Goal: Task Accomplishment & Management: Use online tool/utility

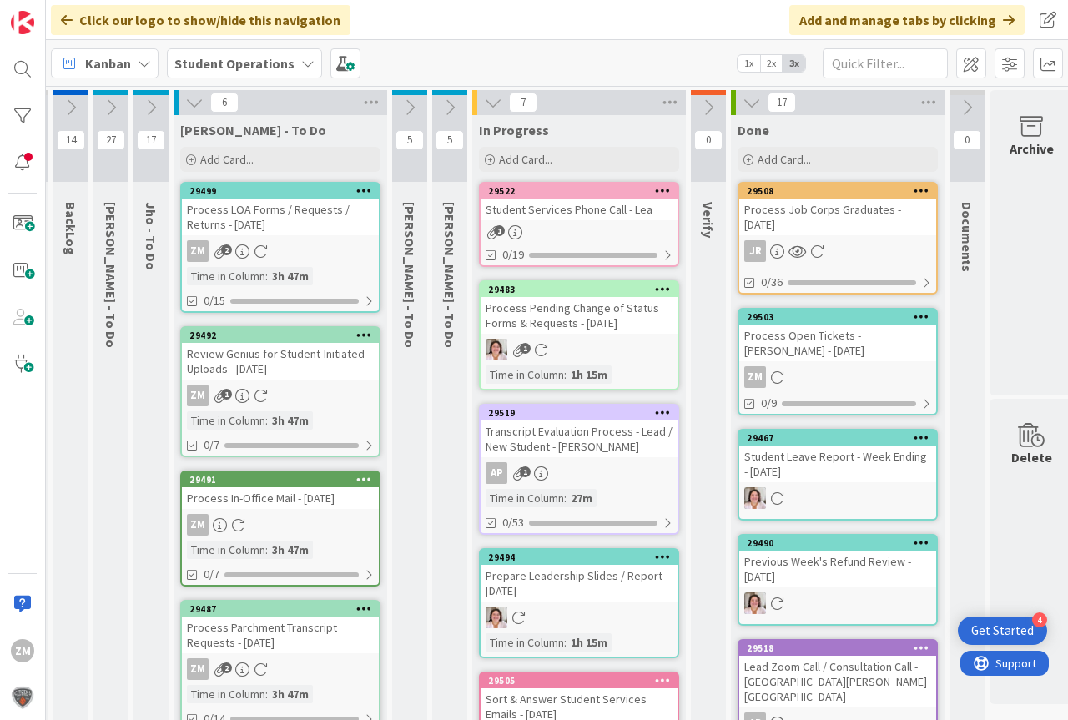
scroll to position [0, 25]
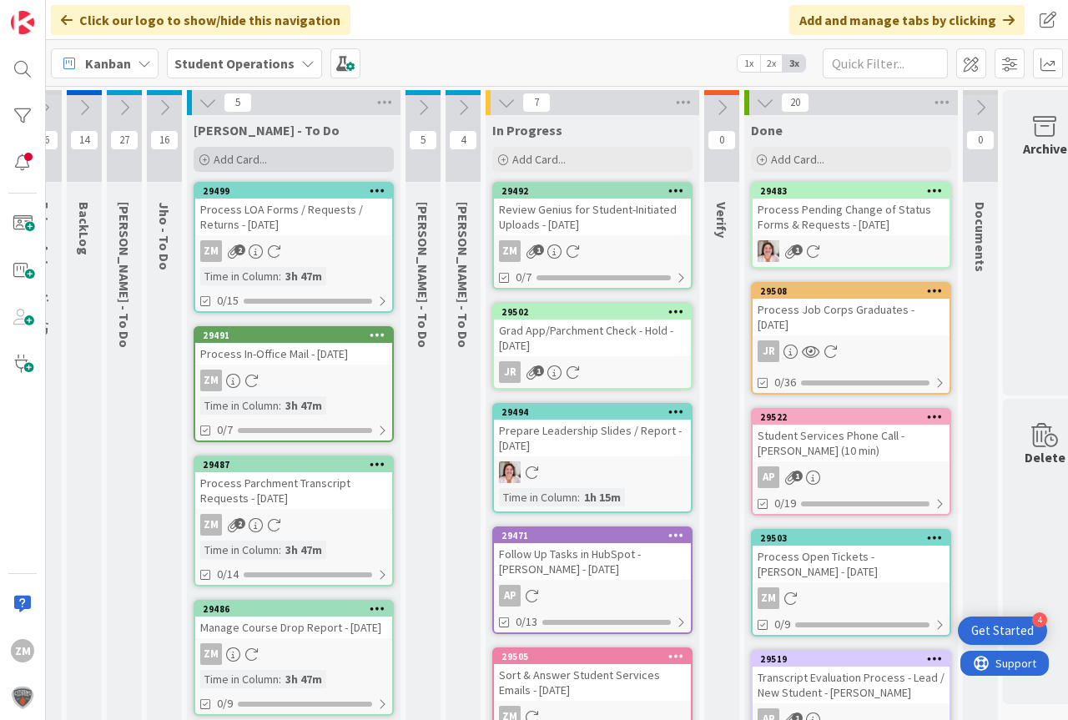
click at [231, 159] on span "Add Card..." at bounding box center [240, 159] width 53 height 15
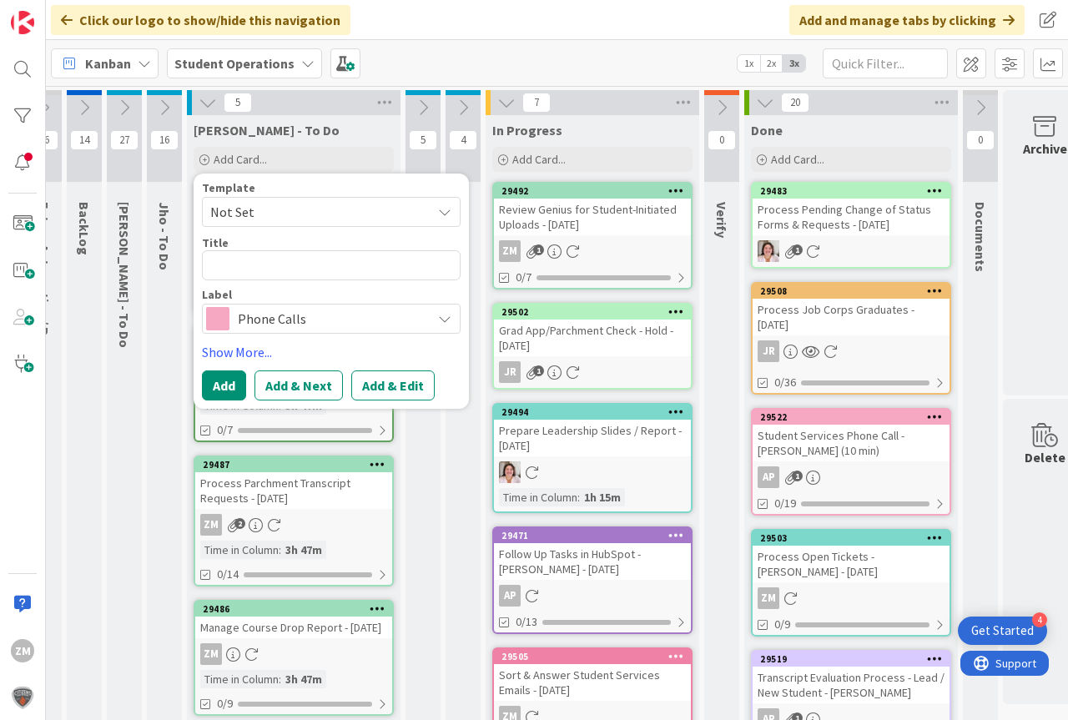
click at [447, 214] on icon at bounding box center [444, 211] width 13 height 13
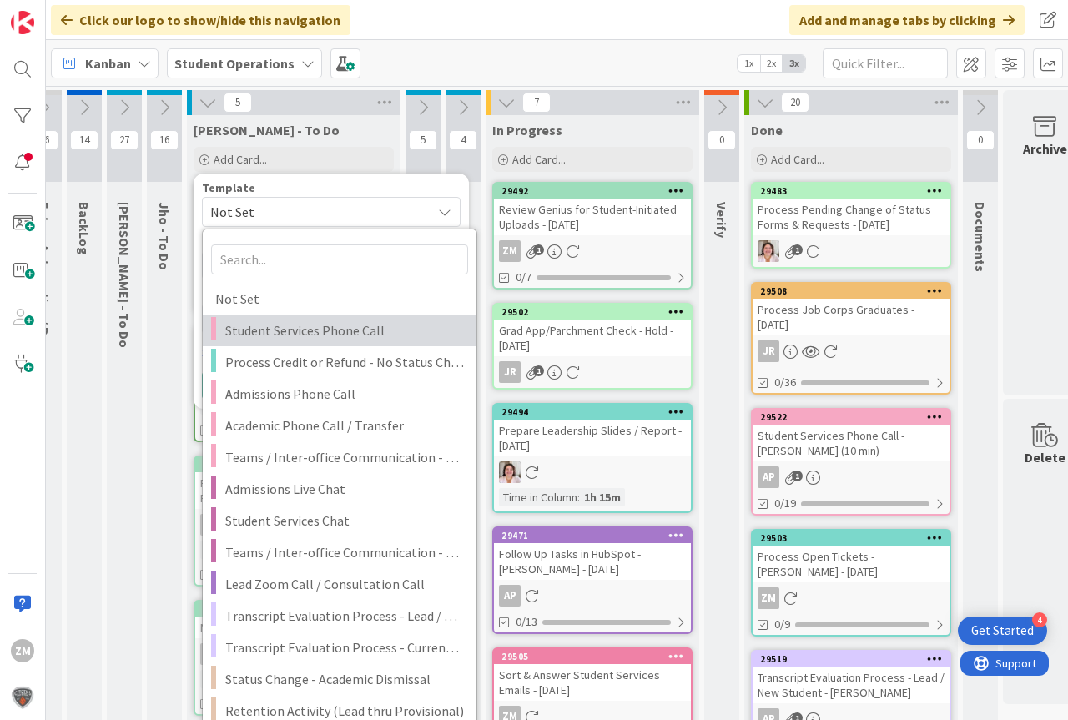
click at [280, 331] on span "Student Services Phone Call" at bounding box center [344, 331] width 239 height 22
type textarea "x"
type textarea "Student Services Phone Call"
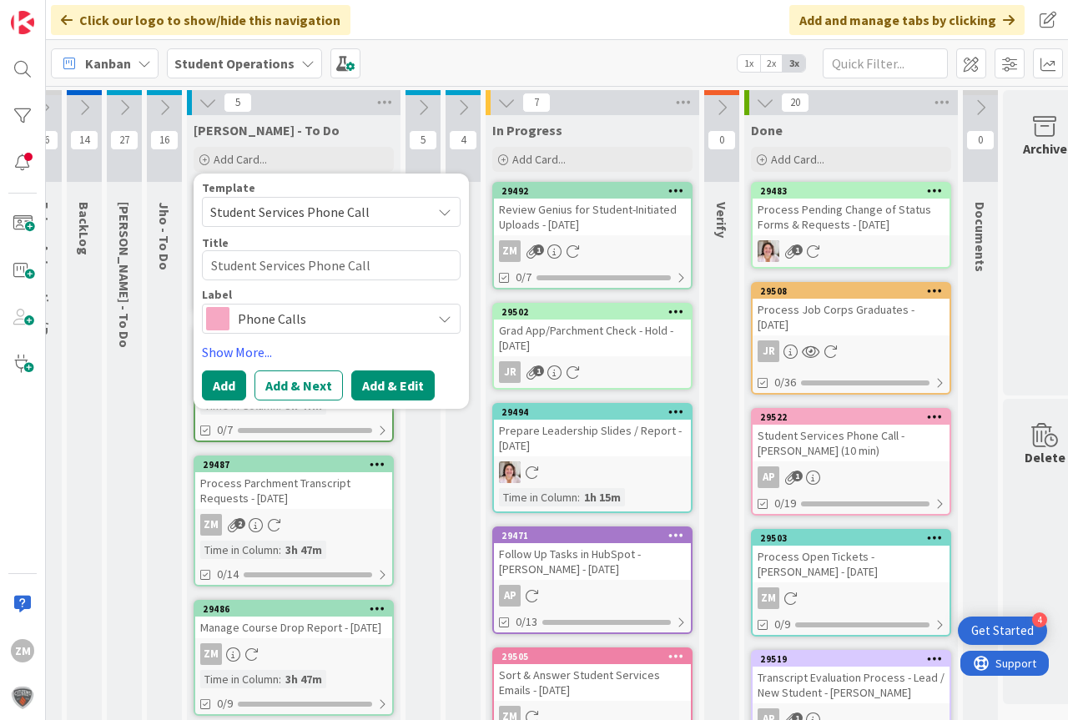
click at [389, 388] on button "Add & Edit" at bounding box center [392, 385] width 83 height 30
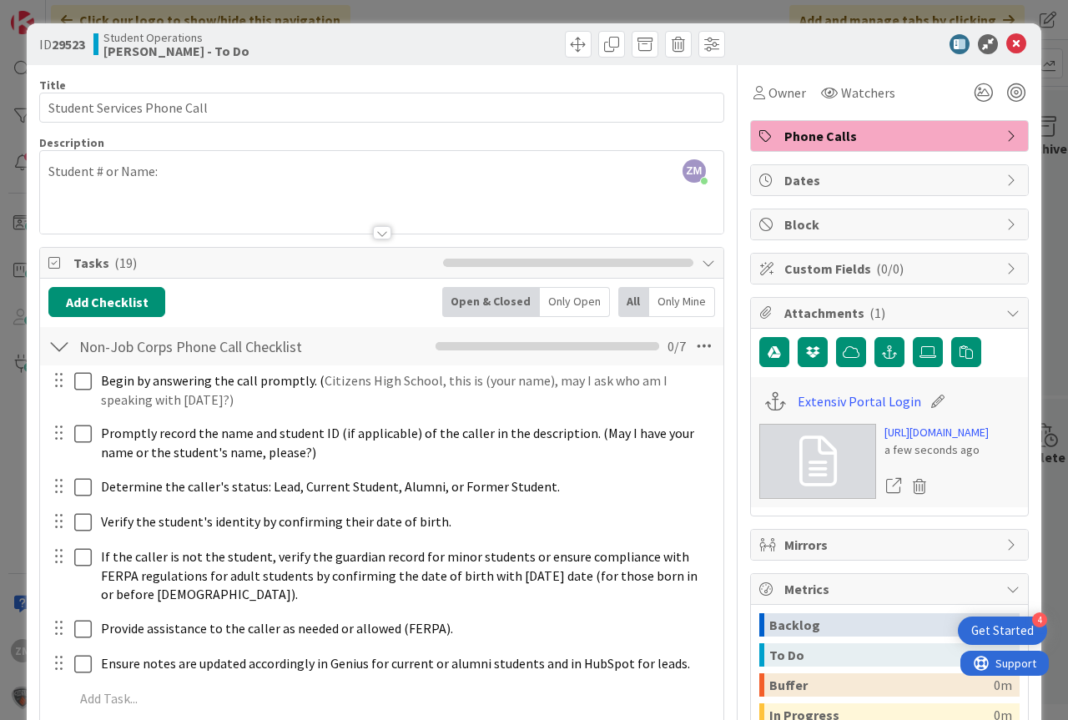
click at [205, 171] on div "ZM [PERSON_NAME] just joined Student # or Name:" at bounding box center [381, 192] width 683 height 83
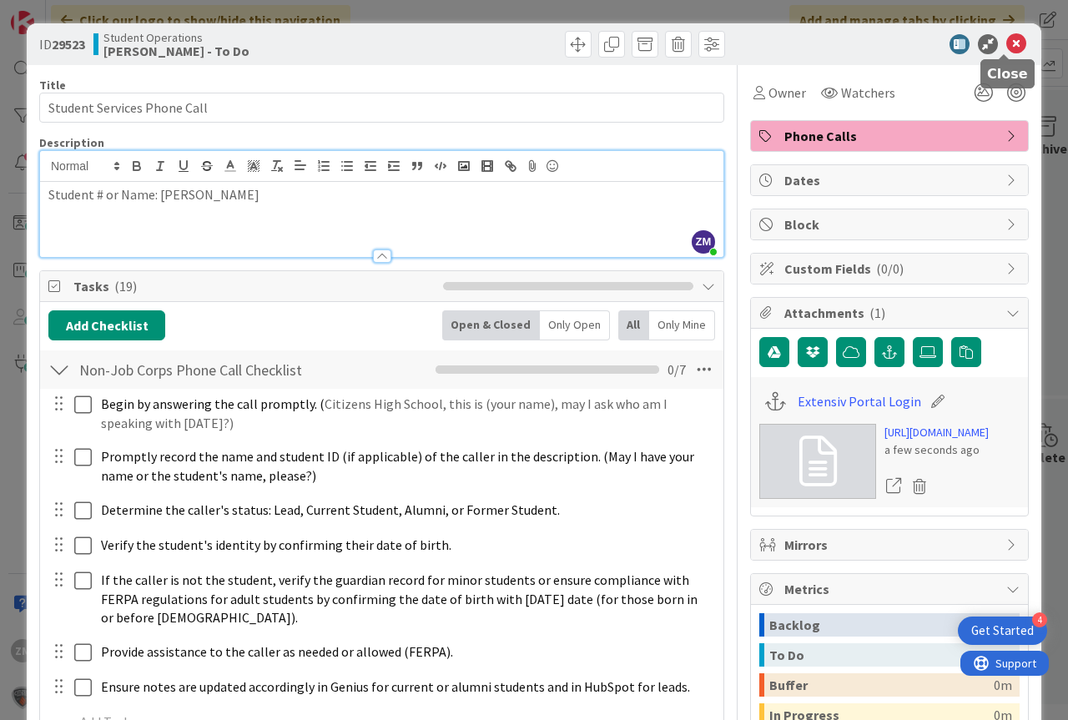
click at [1008, 46] on icon at bounding box center [1016, 44] width 20 height 20
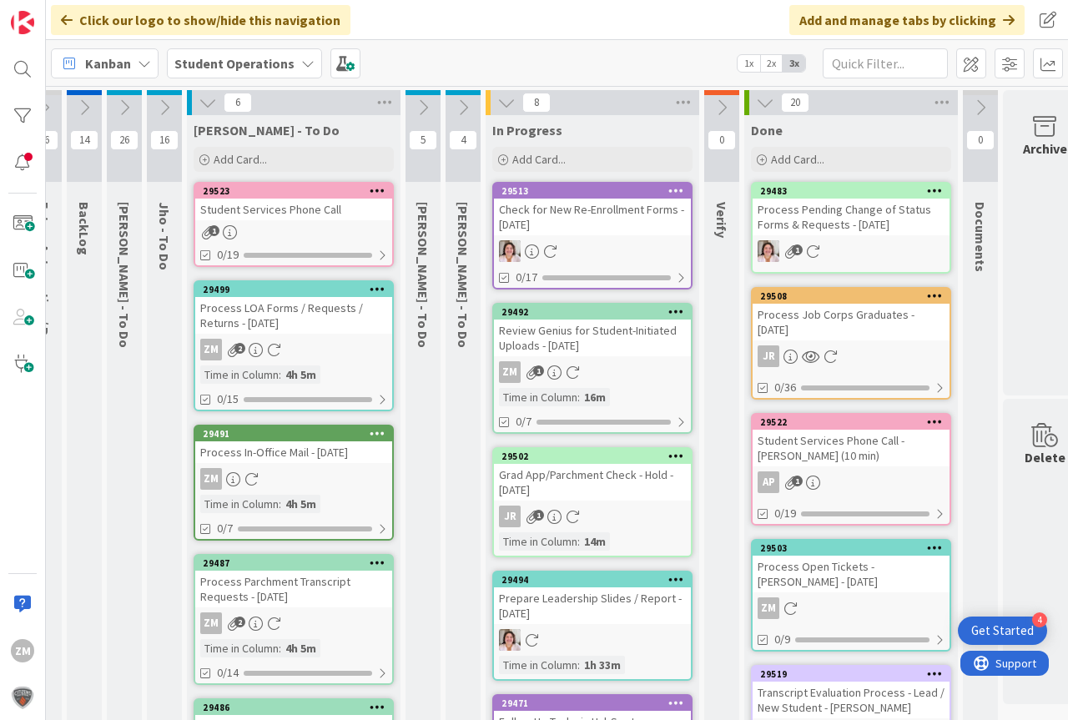
click at [387, 189] on div at bounding box center [377, 191] width 30 height 12
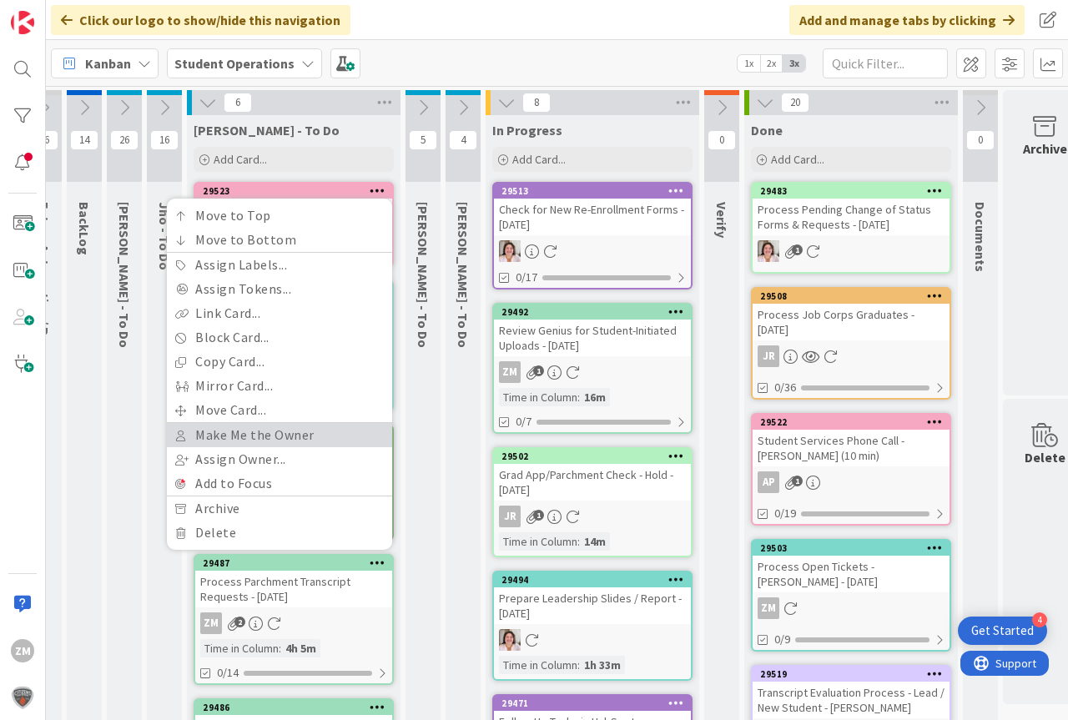
click at [240, 433] on link "Make Me the Owner" at bounding box center [279, 435] width 225 height 24
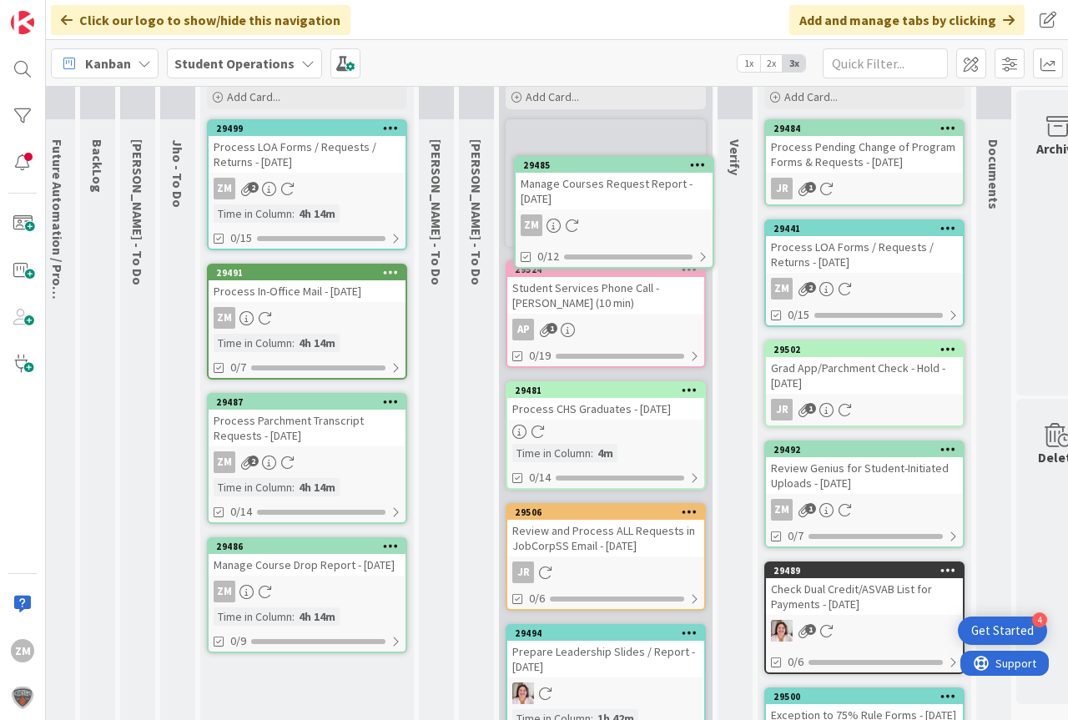
scroll to position [0, 12]
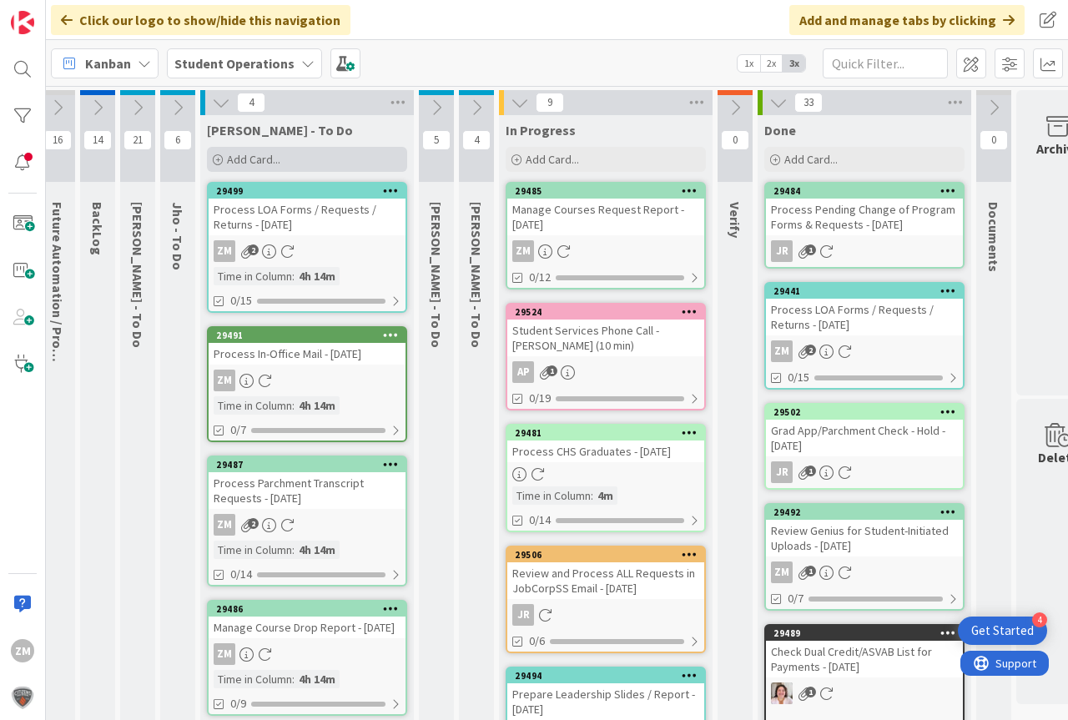
click at [256, 159] on span "Add Card..." at bounding box center [253, 159] width 53 height 15
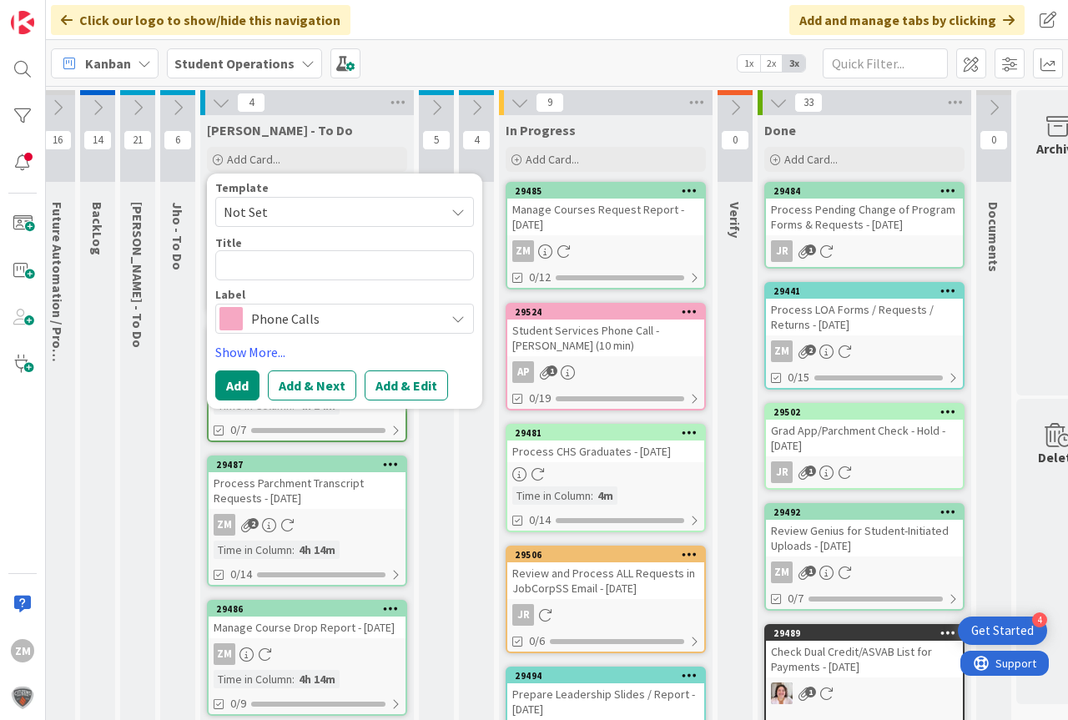
click at [456, 214] on icon at bounding box center [457, 211] width 13 height 13
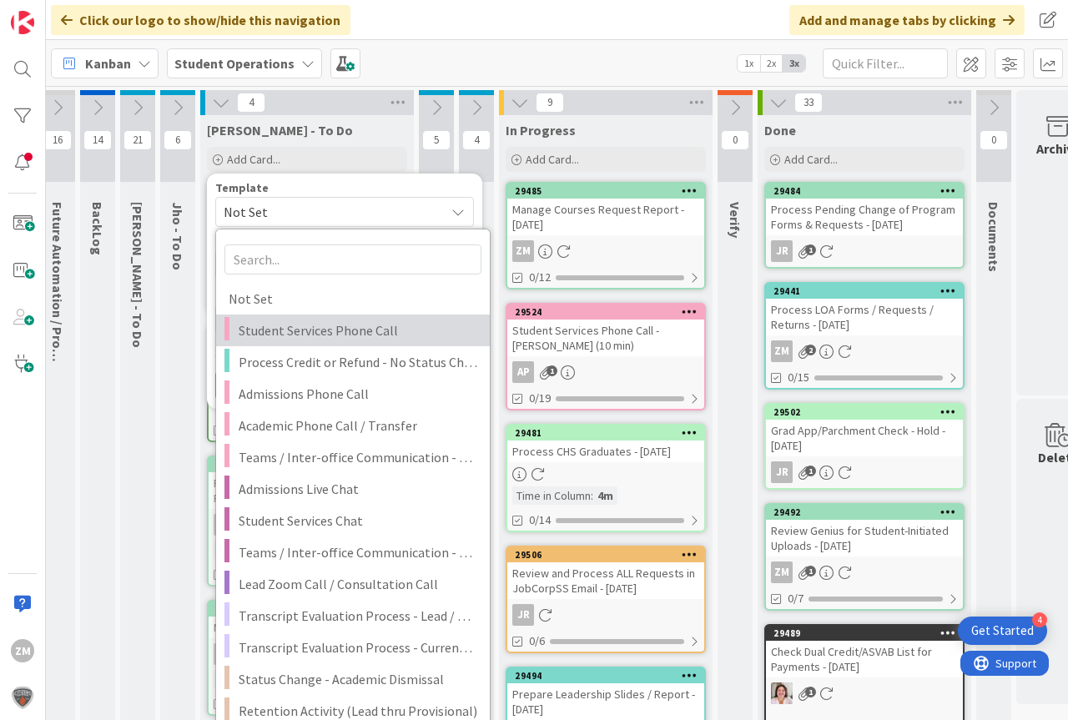
click at [365, 328] on span "Student Services Phone Call" at bounding box center [358, 331] width 239 height 22
type textarea "x"
type textarea "Student Services Phone Call"
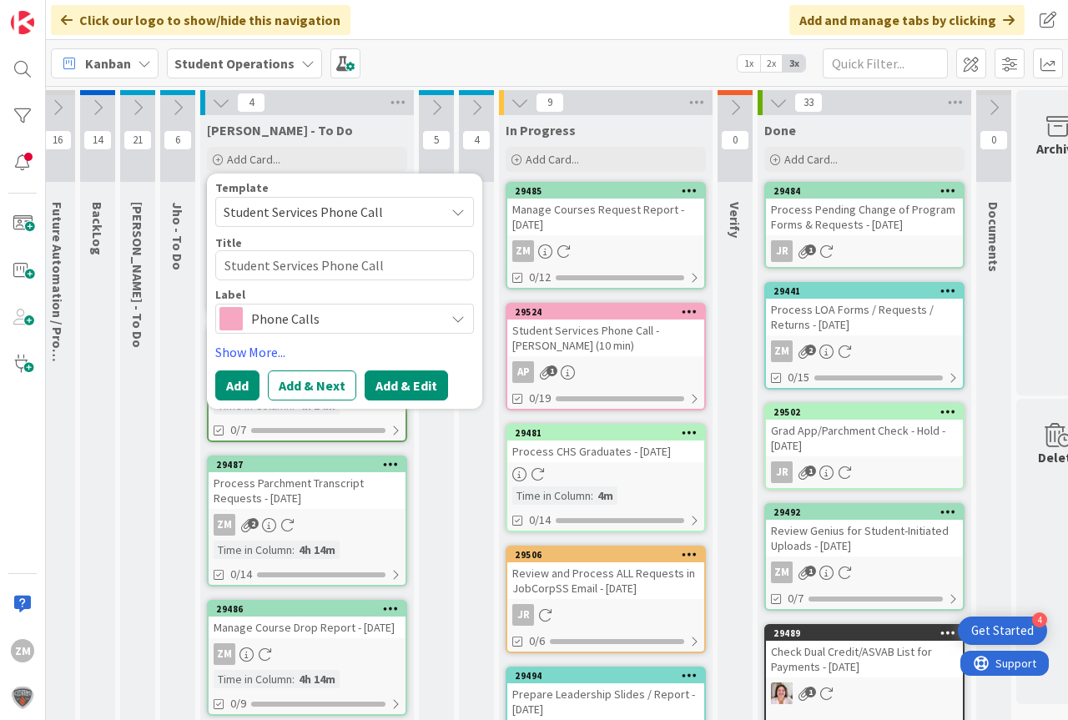
click at [407, 393] on button "Add & Edit" at bounding box center [406, 385] width 83 height 30
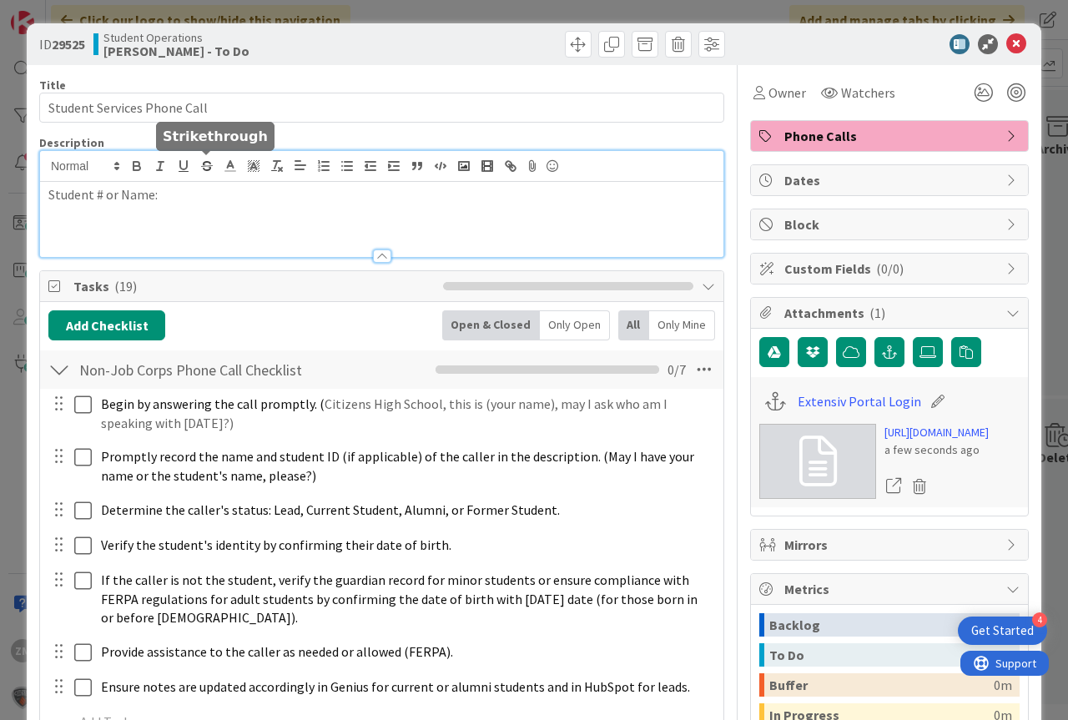
click at [210, 174] on div "Student # or Name:" at bounding box center [381, 204] width 683 height 106
drag, startPoint x: 164, startPoint y: 132, endPoint x: 993, endPoint y: 48, distance: 833.5
click at [1006, 42] on icon at bounding box center [1016, 44] width 20 height 20
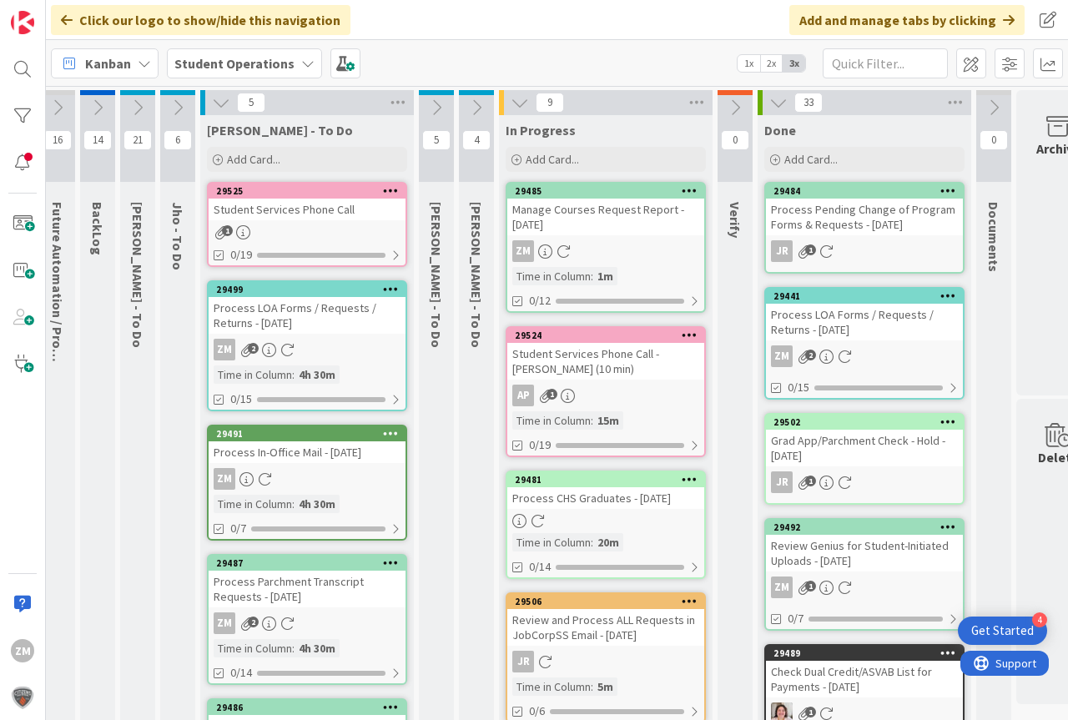
click at [389, 188] on icon at bounding box center [391, 190] width 16 height 12
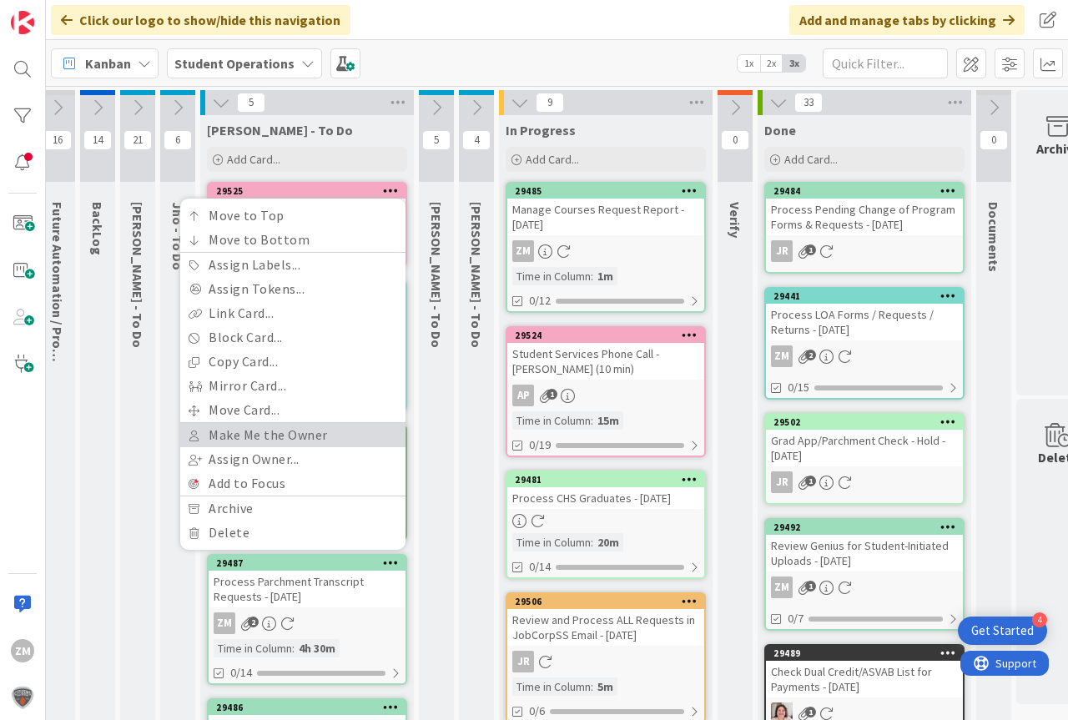
click at [270, 438] on link "Make Me the Owner" at bounding box center [292, 435] width 225 height 24
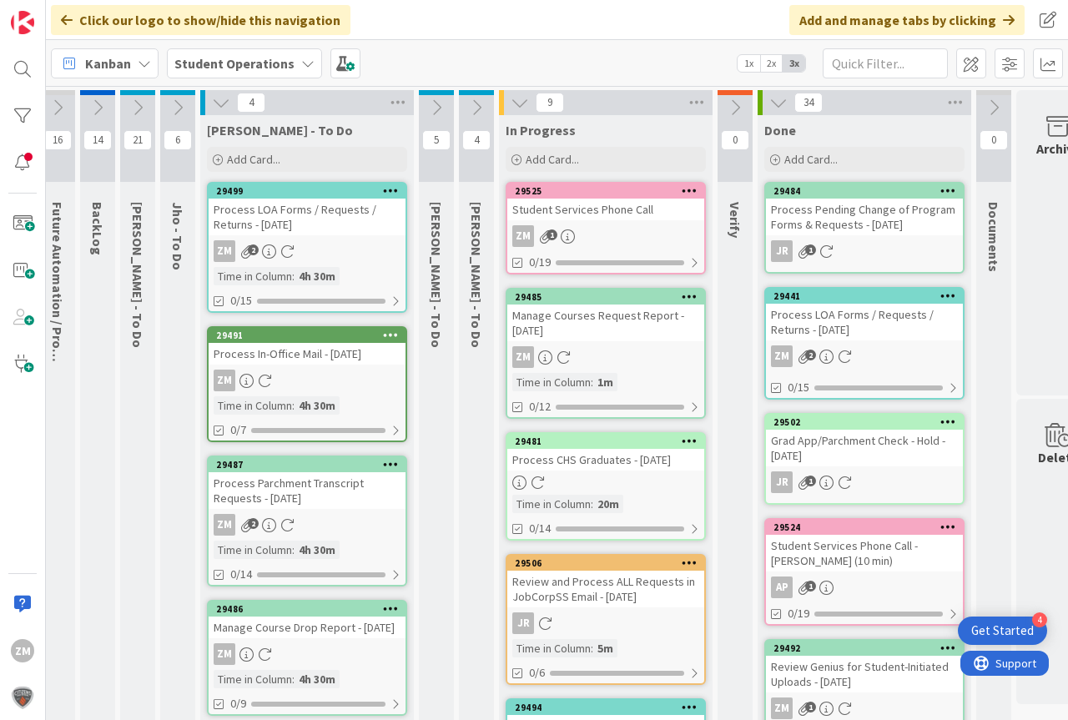
click at [579, 229] on div "ZM 1" at bounding box center [605, 236] width 197 height 22
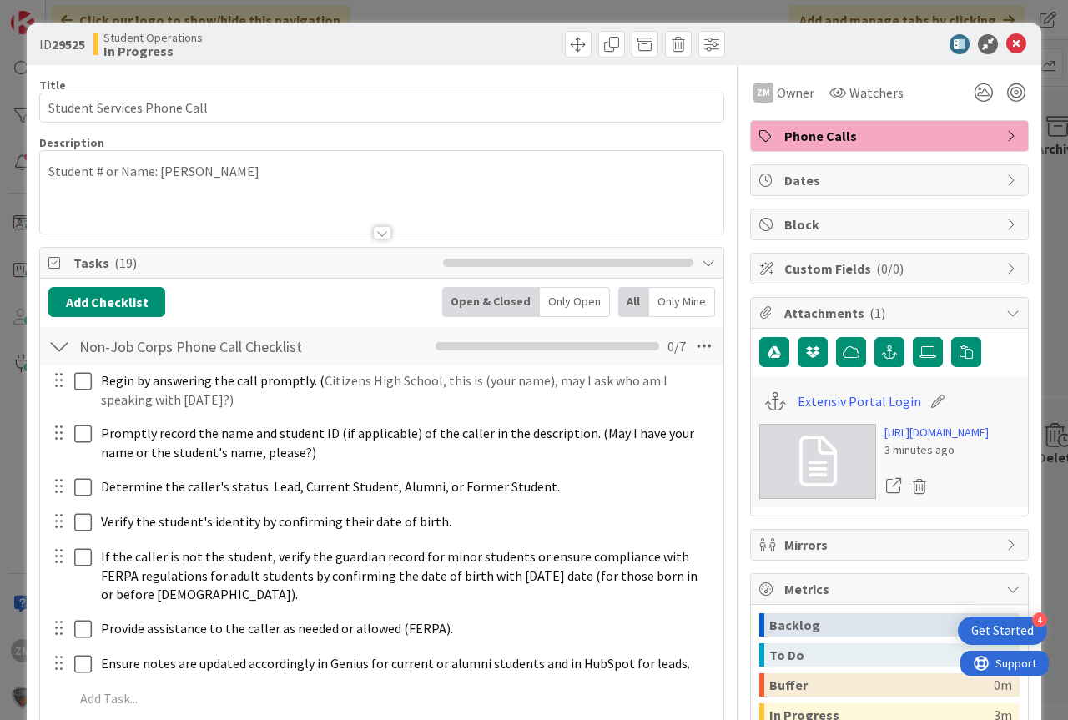
click at [246, 169] on div "Student # or Name: [PERSON_NAME]" at bounding box center [381, 192] width 683 height 83
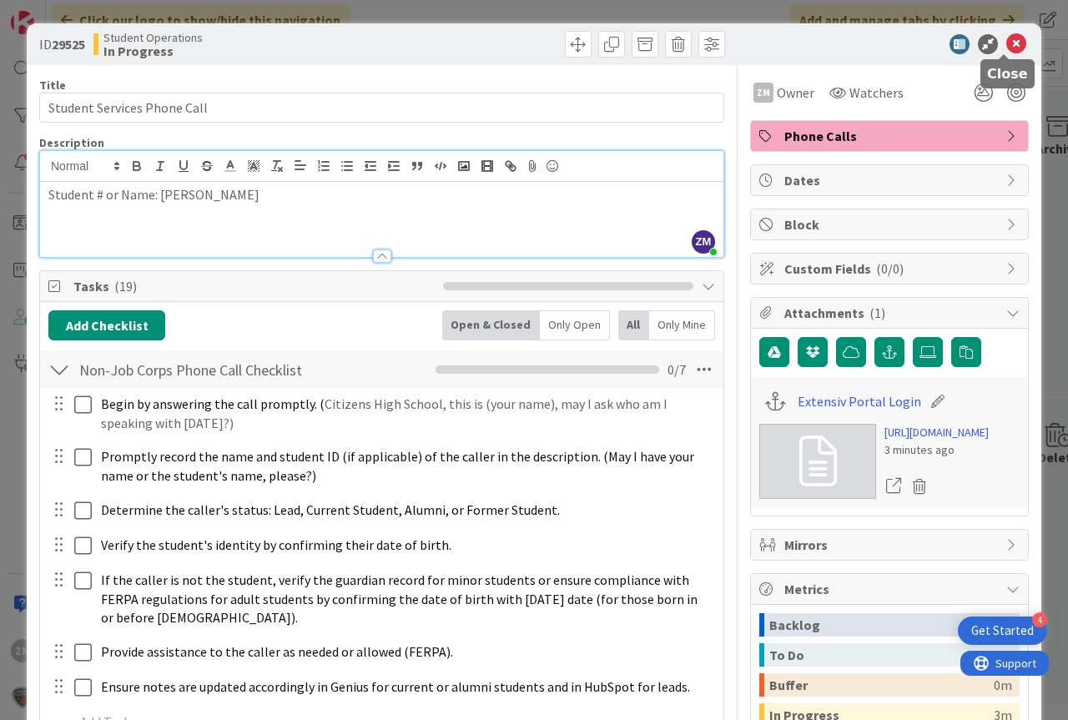
click at [1006, 48] on icon at bounding box center [1016, 44] width 20 height 20
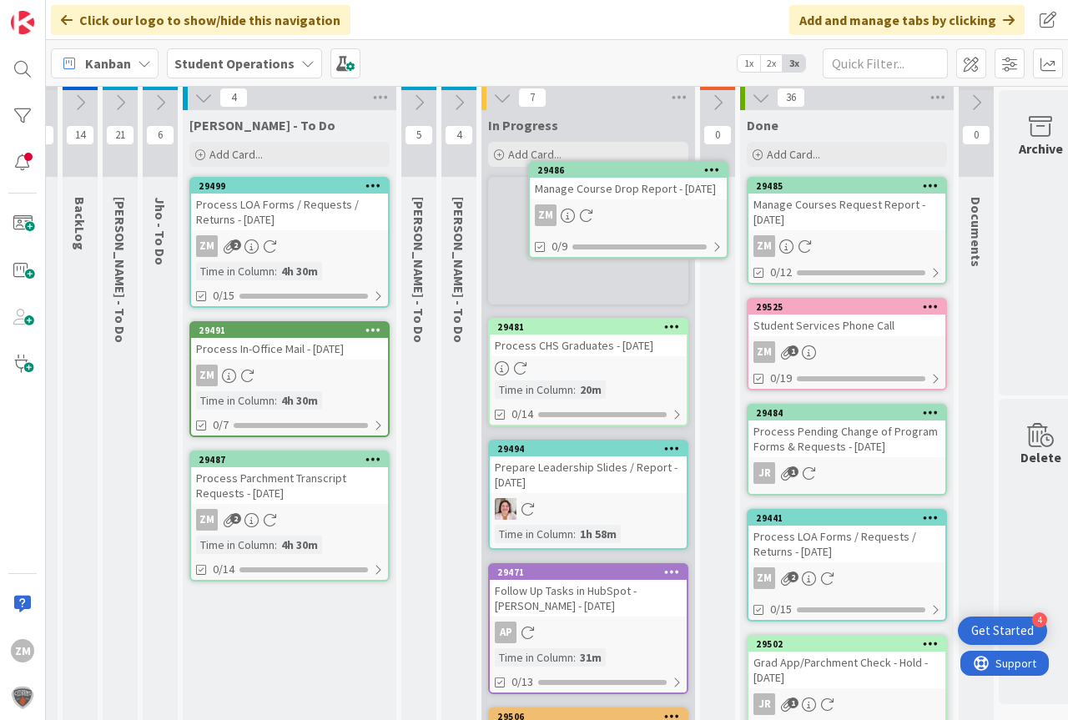
scroll to position [0, 29]
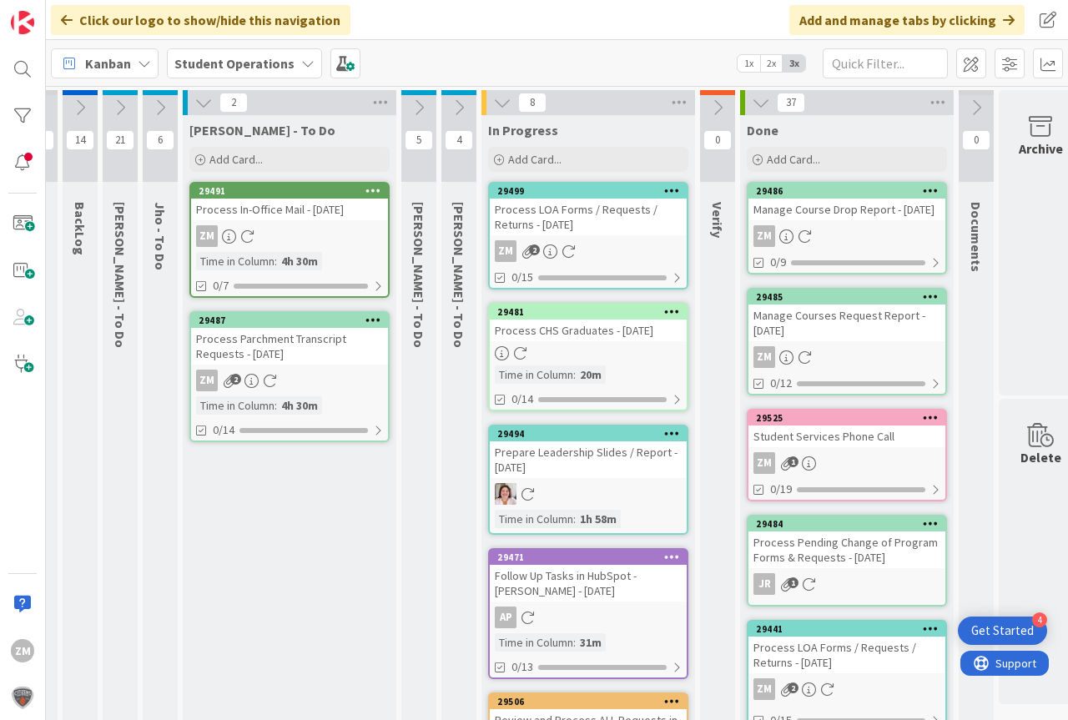
click at [566, 209] on div "Process LOA Forms / Requests / Returns - [DATE]" at bounding box center [588, 217] width 197 height 37
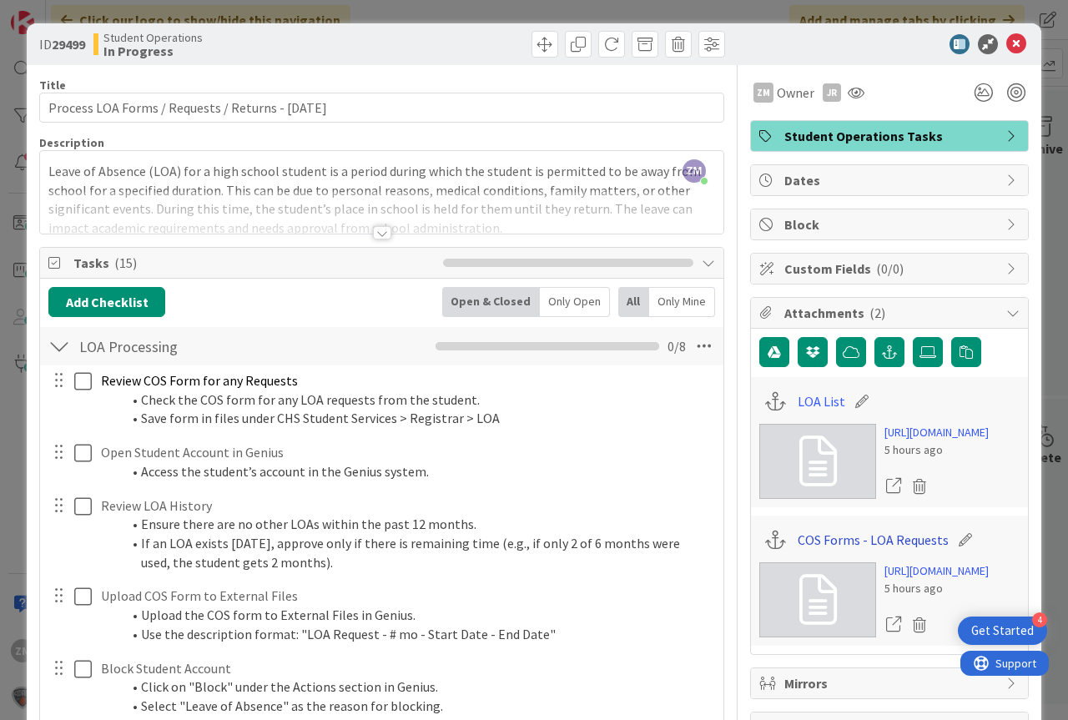
click at [899, 550] on link "COS Forms - LOA Requests" at bounding box center [873, 540] width 151 height 20
click at [802, 403] on link "LOA List" at bounding box center [822, 401] width 48 height 20
click at [1006, 46] on icon at bounding box center [1016, 44] width 20 height 20
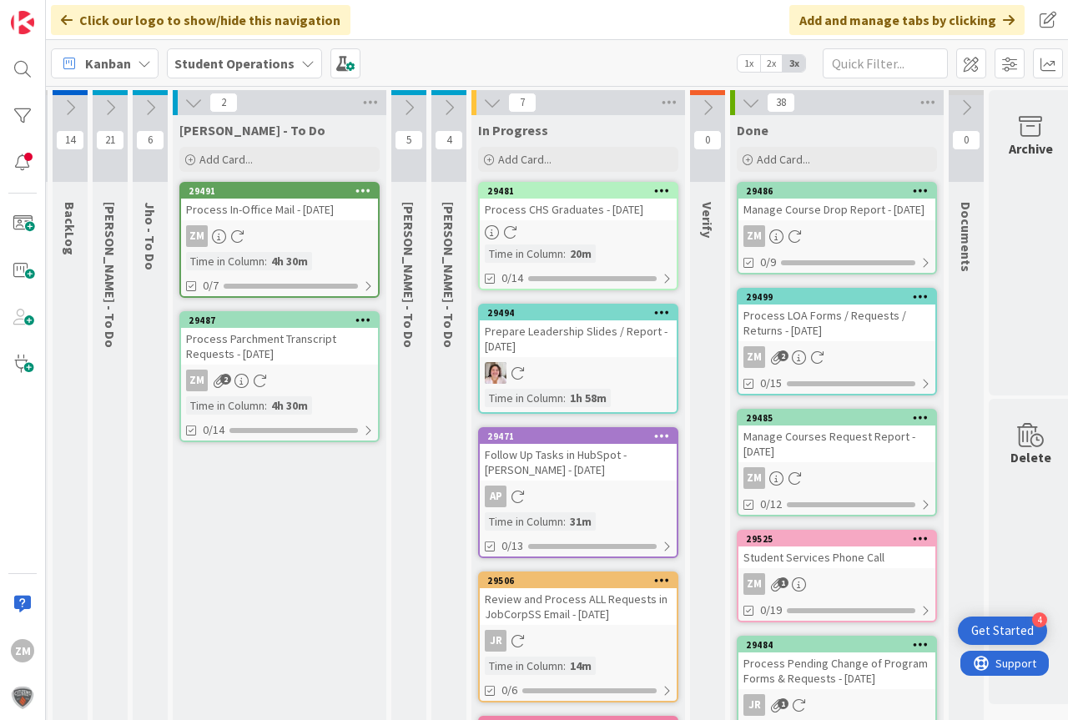
scroll to position [0, 42]
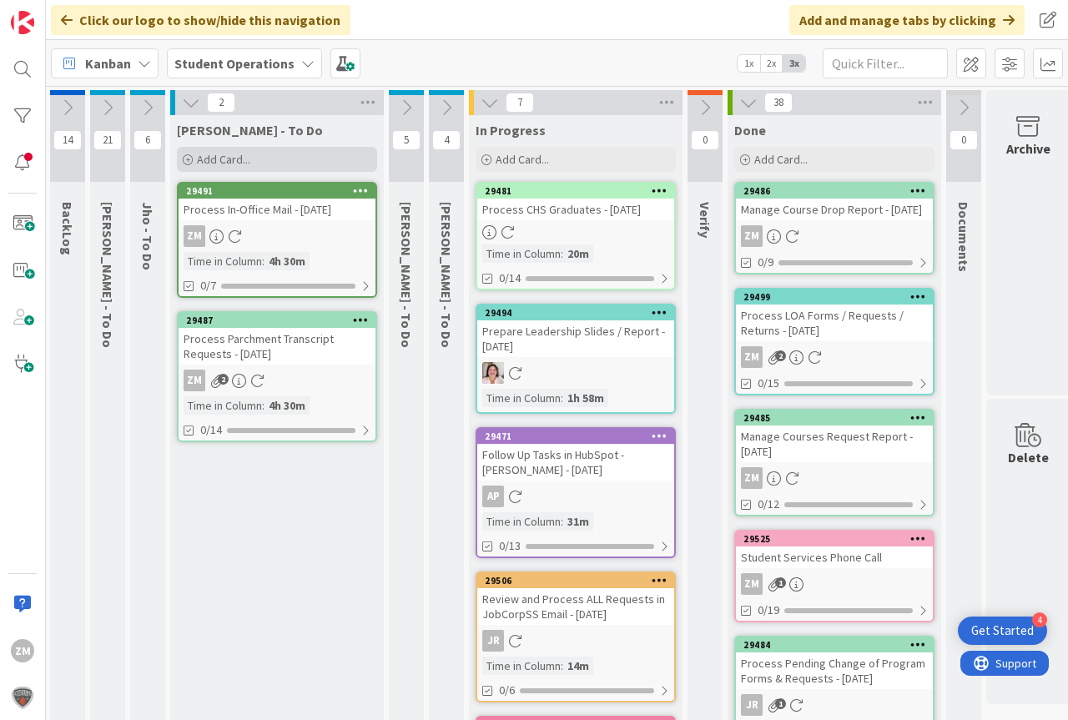
click at [222, 159] on span "Add Card..." at bounding box center [223, 159] width 53 height 15
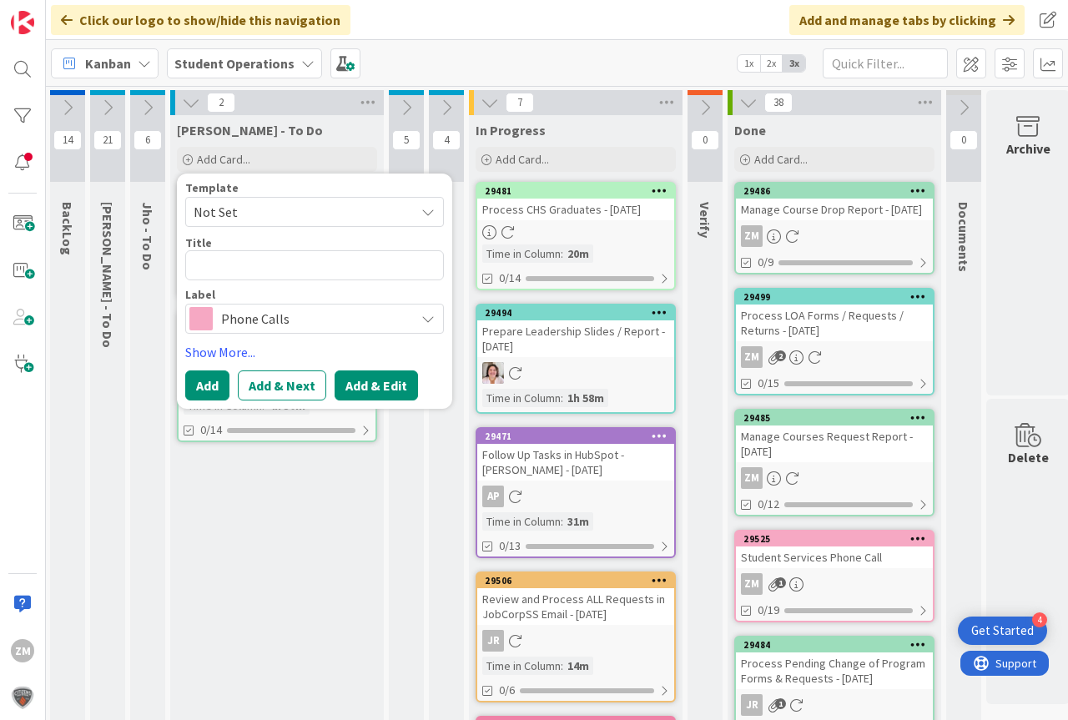
click at [376, 386] on button "Add & Edit" at bounding box center [376, 385] width 83 height 30
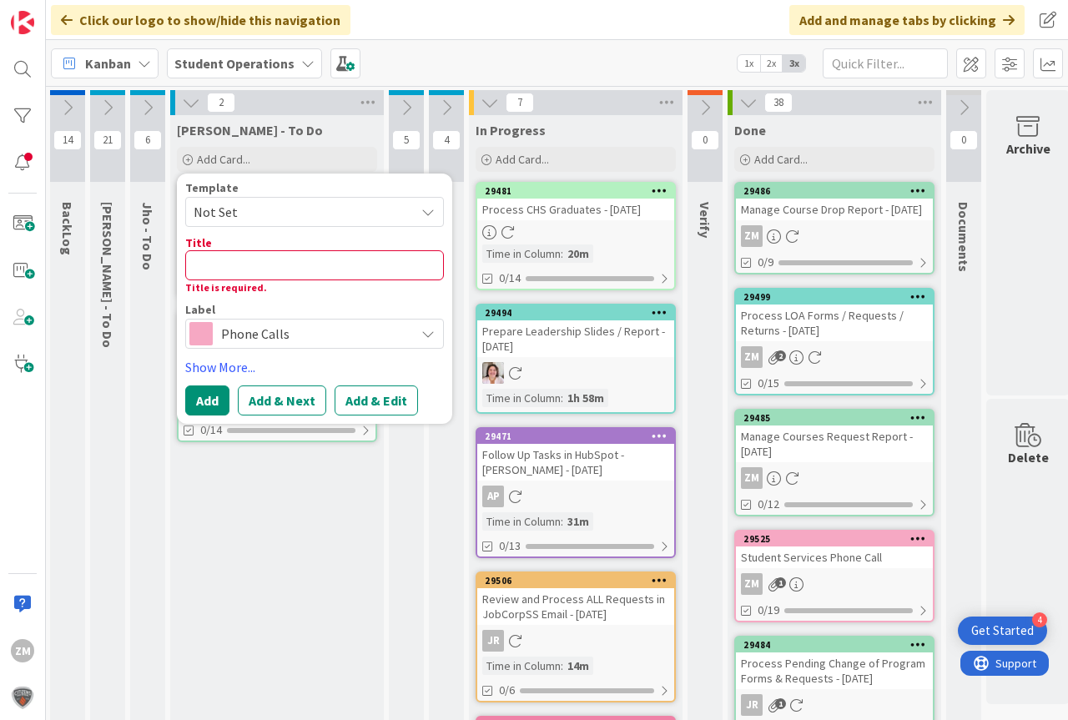
click at [431, 208] on icon at bounding box center [427, 211] width 13 height 13
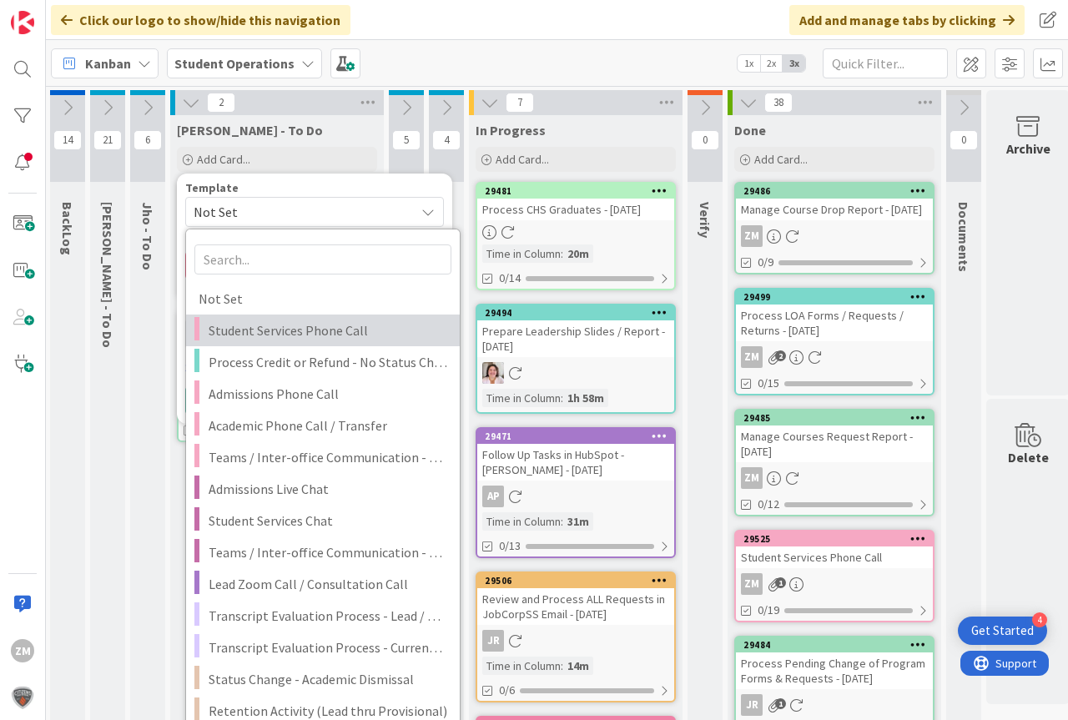
click at [251, 334] on span "Student Services Phone Call" at bounding box center [328, 331] width 239 height 22
type textarea "x"
type textarea "Student Services Phone Call"
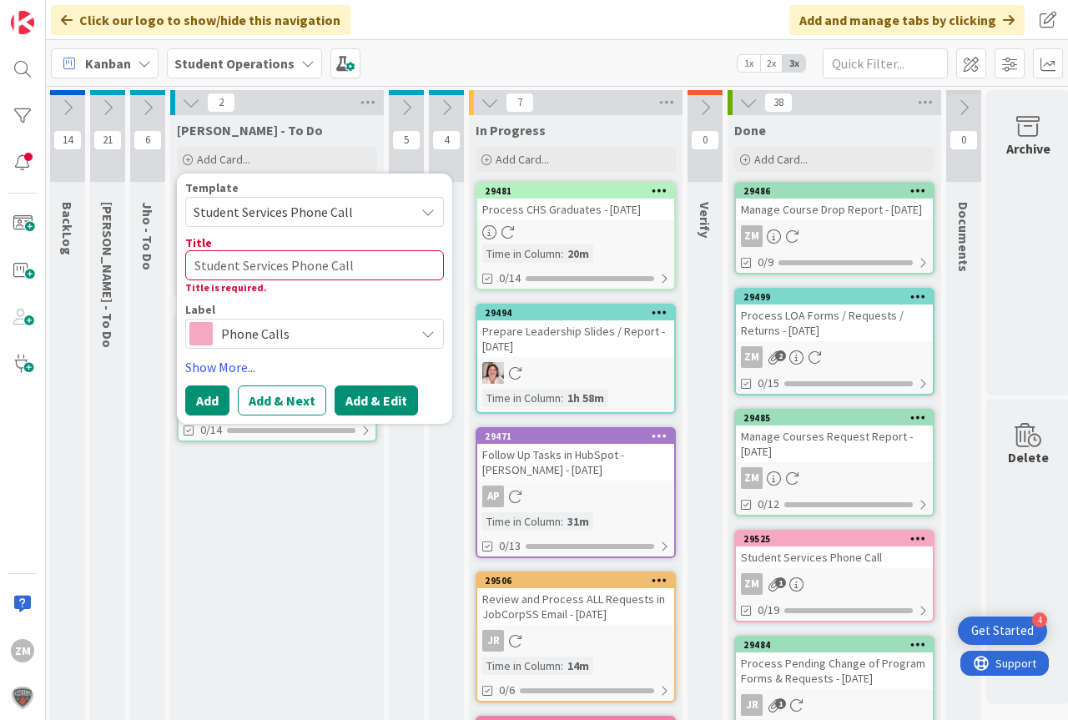
drag, startPoint x: 382, startPoint y: 406, endPoint x: 378, endPoint y: 398, distance: 9.3
click at [381, 405] on button "Add & Edit" at bounding box center [376, 400] width 83 height 30
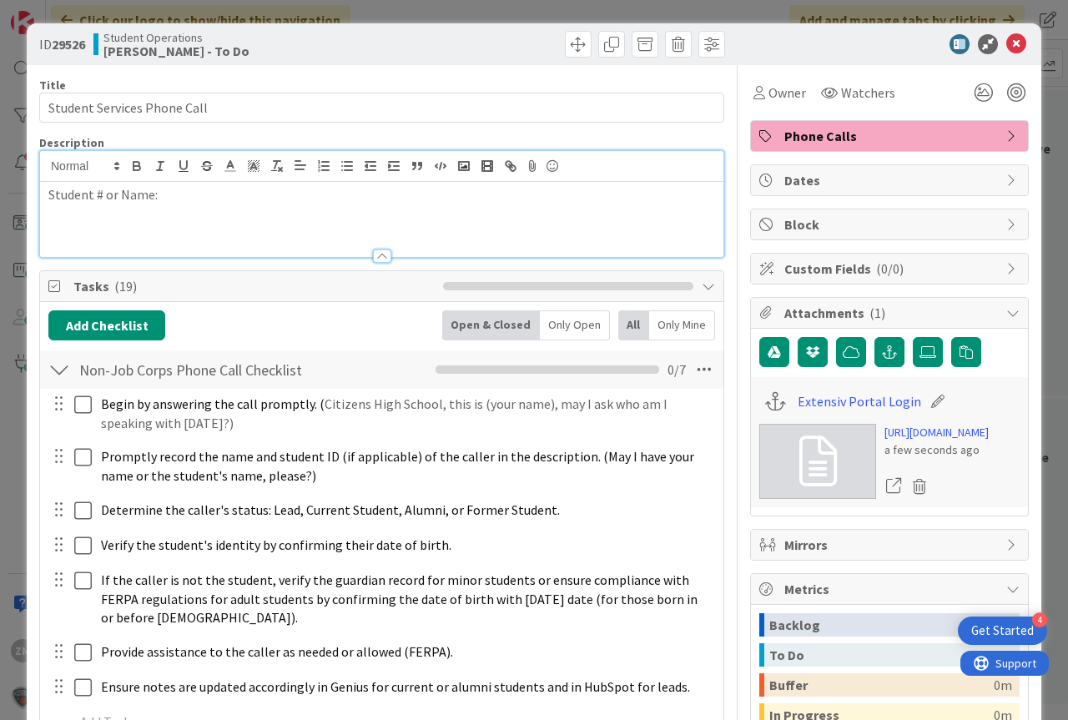
click at [204, 183] on div "Student # or Name:" at bounding box center [381, 219] width 683 height 75
click at [1006, 39] on icon at bounding box center [1016, 44] width 20 height 20
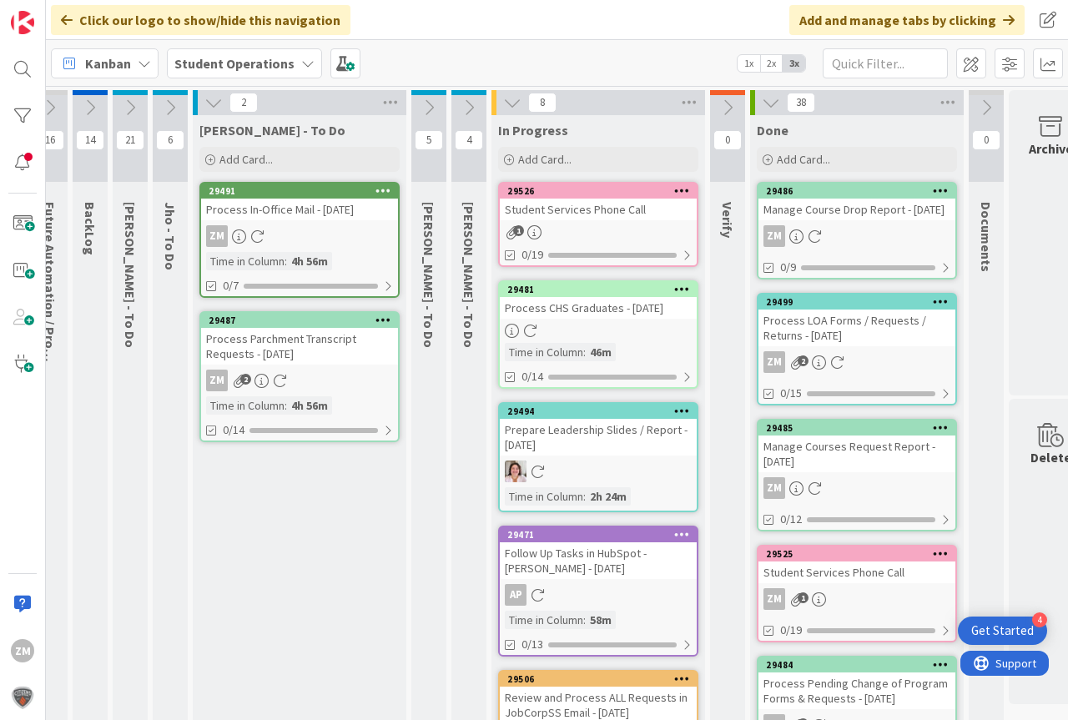
click at [674, 188] on div at bounding box center [682, 191] width 30 height 12
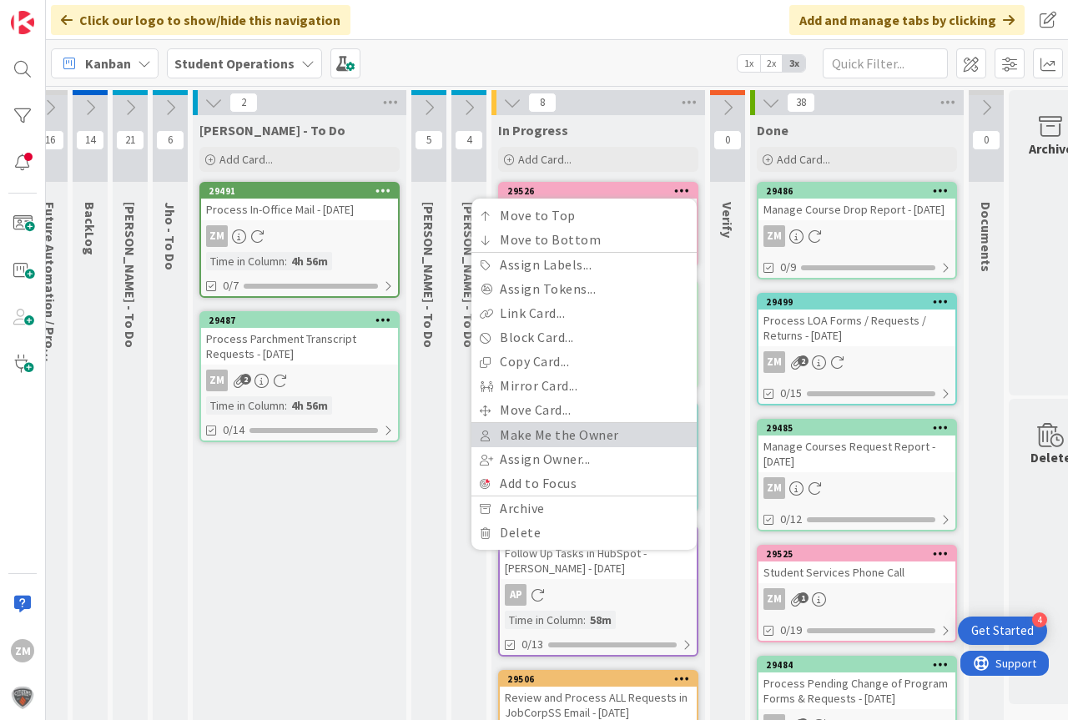
click at [577, 431] on link "Make Me the Owner" at bounding box center [583, 435] width 225 height 24
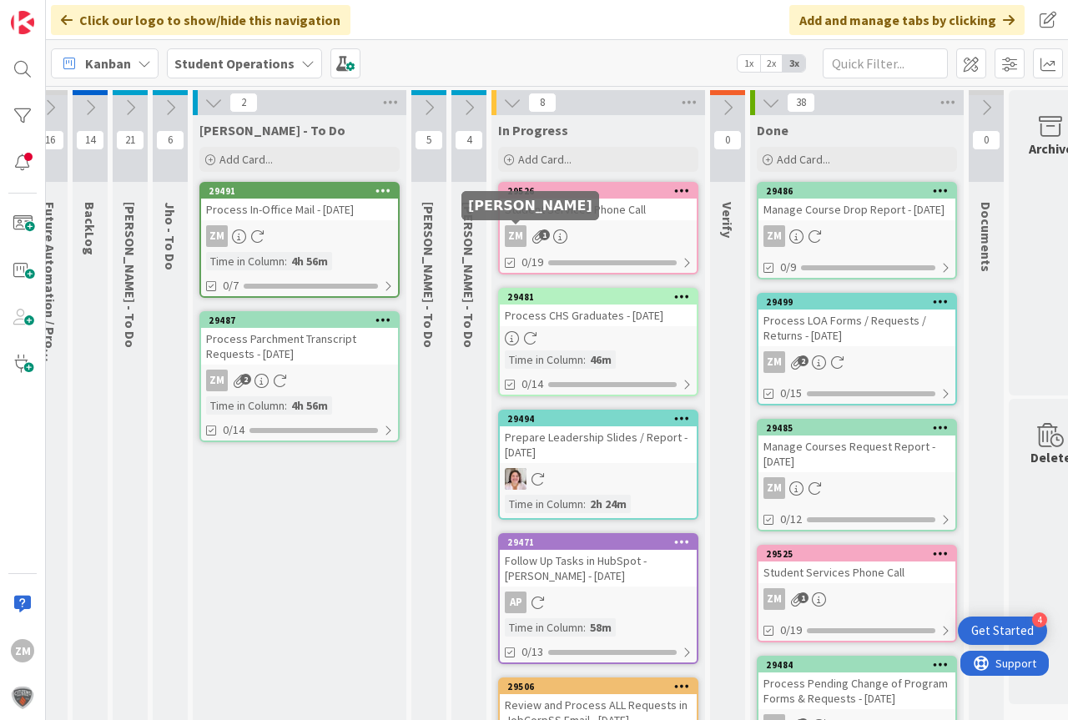
click at [563, 230] on icon at bounding box center [560, 236] width 14 height 14
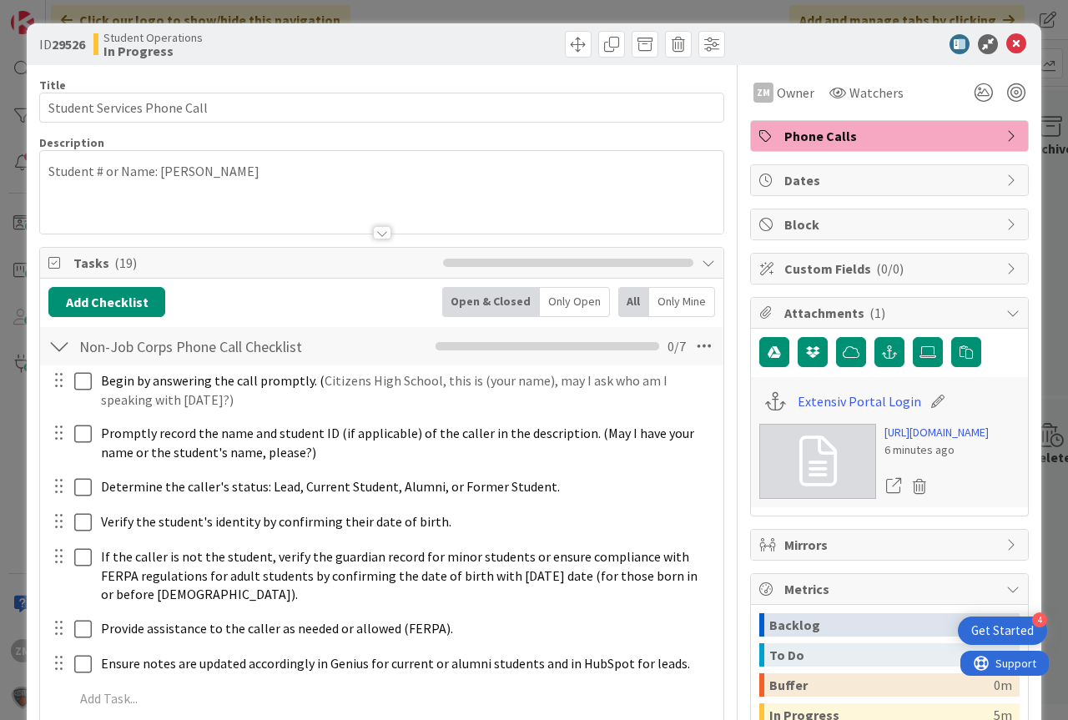
click at [249, 176] on p "Student # or Name: [PERSON_NAME]" at bounding box center [381, 171] width 667 height 19
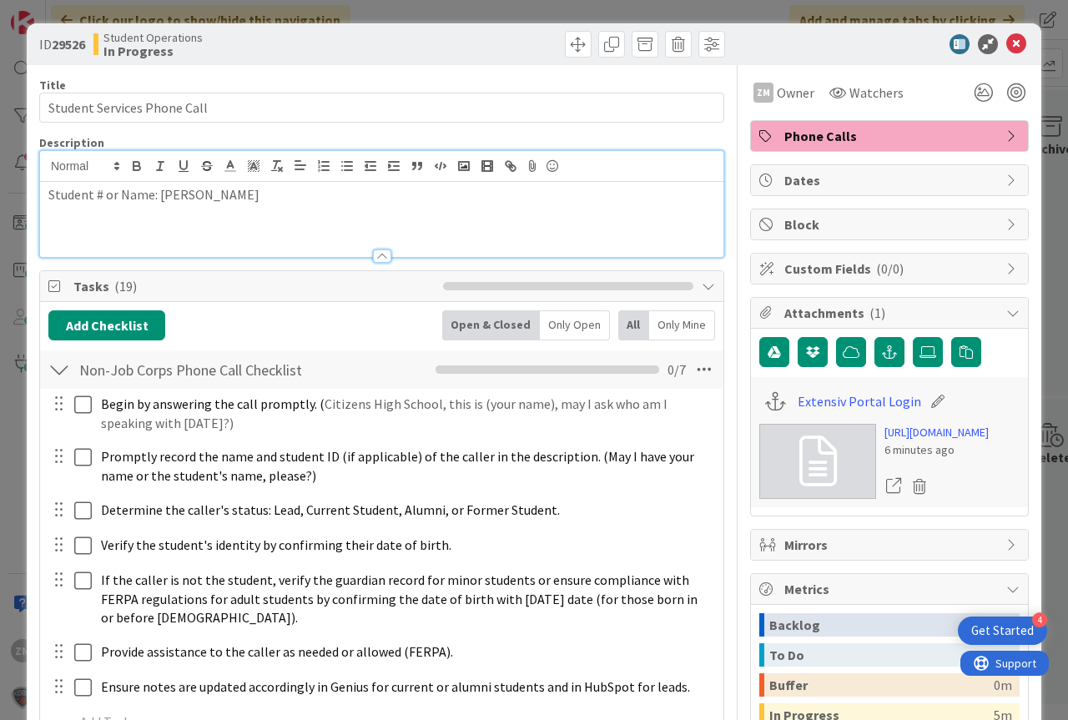
click at [238, 199] on p "Student # or Name: [PERSON_NAME]" at bounding box center [381, 194] width 667 height 19
click at [1010, 42] on icon at bounding box center [1016, 44] width 20 height 20
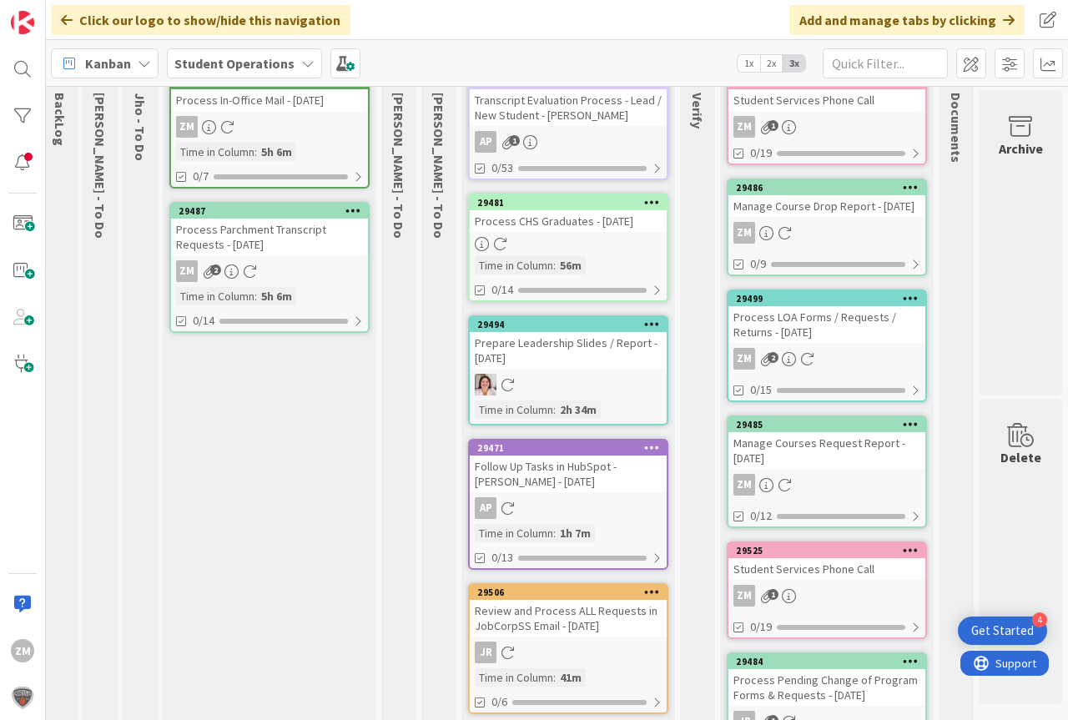
scroll to position [0, 49]
